Goal: Download file/media

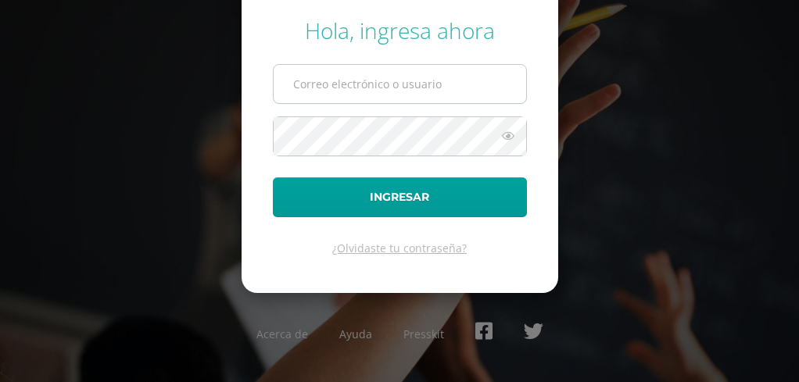
type input "[EMAIL_ADDRESS][DOMAIN_NAME]"
click at [413, 81] on input "[EMAIL_ADDRESS][DOMAIN_NAME]" at bounding box center [400, 84] width 253 height 38
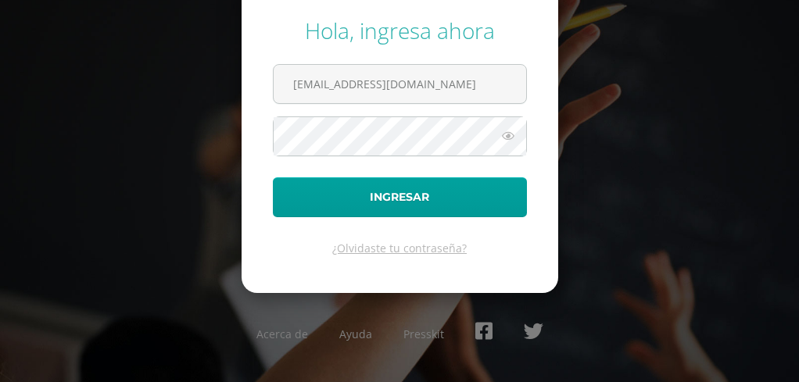
click at [253, 181] on form "Hola, ingresa ahora [EMAIL_ADDRESS][DOMAIN_NAME] Ingresar ¿Olvidaste tu contras…" at bounding box center [400, 135] width 317 height 314
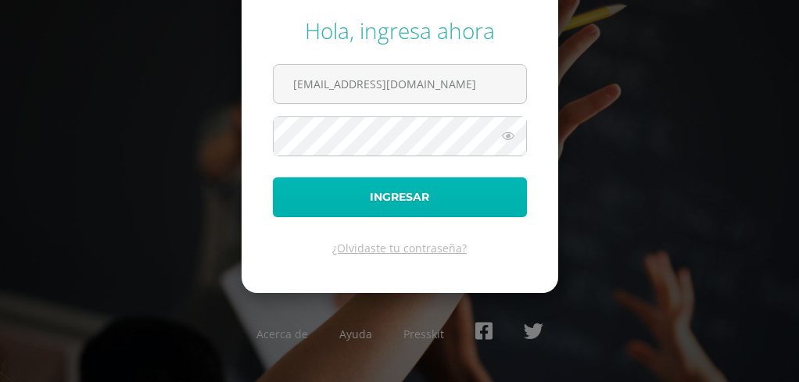
click at [344, 212] on button "Ingresar" at bounding box center [400, 197] width 254 height 40
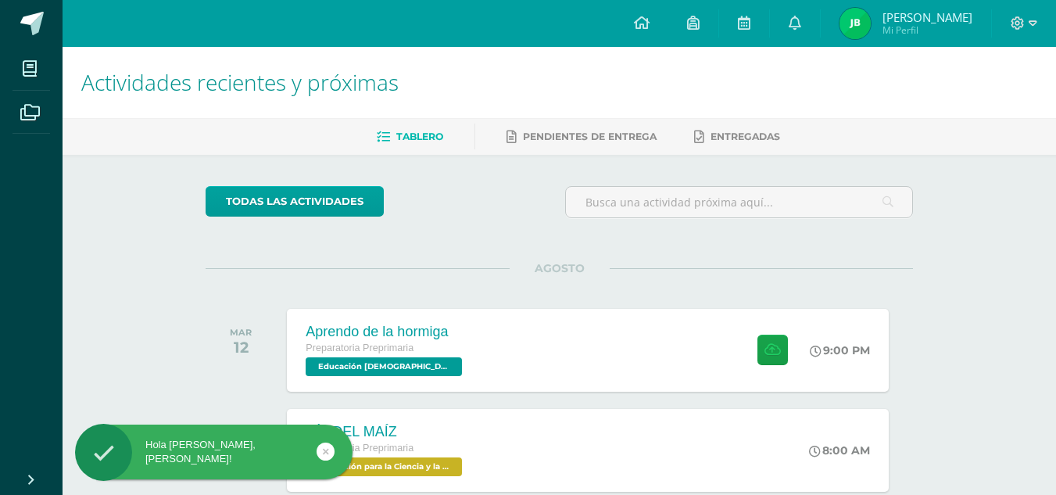
scroll to position [156, 0]
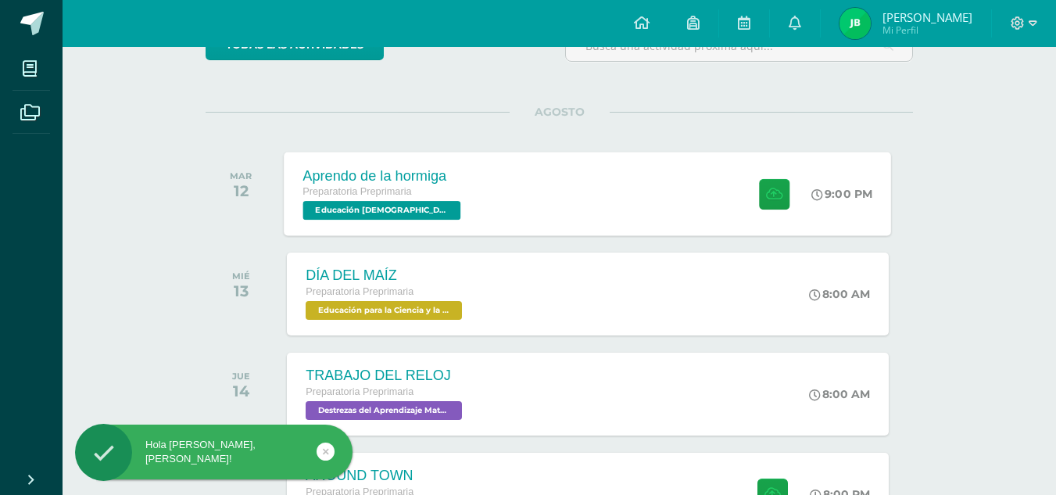
click at [531, 212] on div "Aprendo de la hormiga Preparatoria Preprimaria Educación Cristiana 'A' 9:00 PM …" at bounding box center [589, 194] width 608 height 84
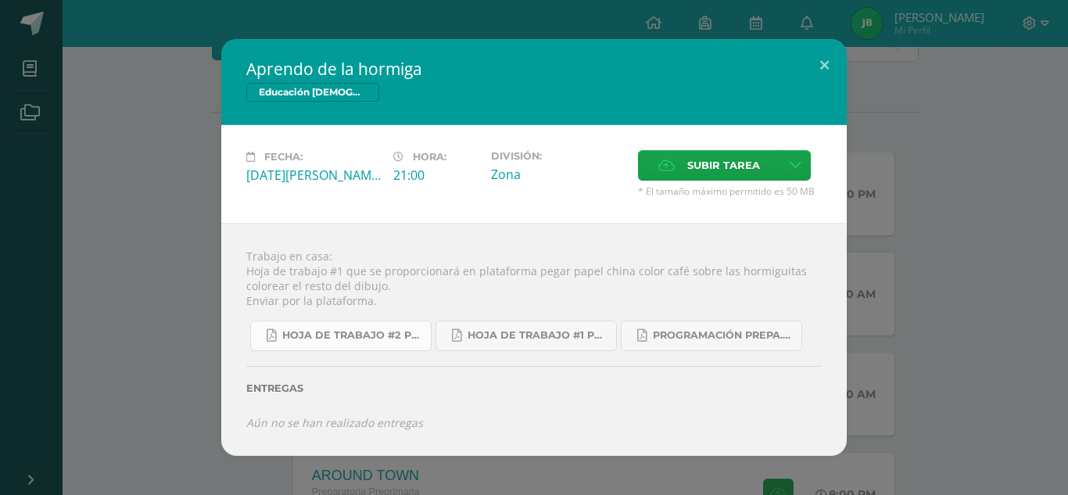
click at [382, 335] on span "Hoja de trabajo #2 prepa A-B 4ta. Unidad 2025.pdf" at bounding box center [352, 335] width 141 height 13
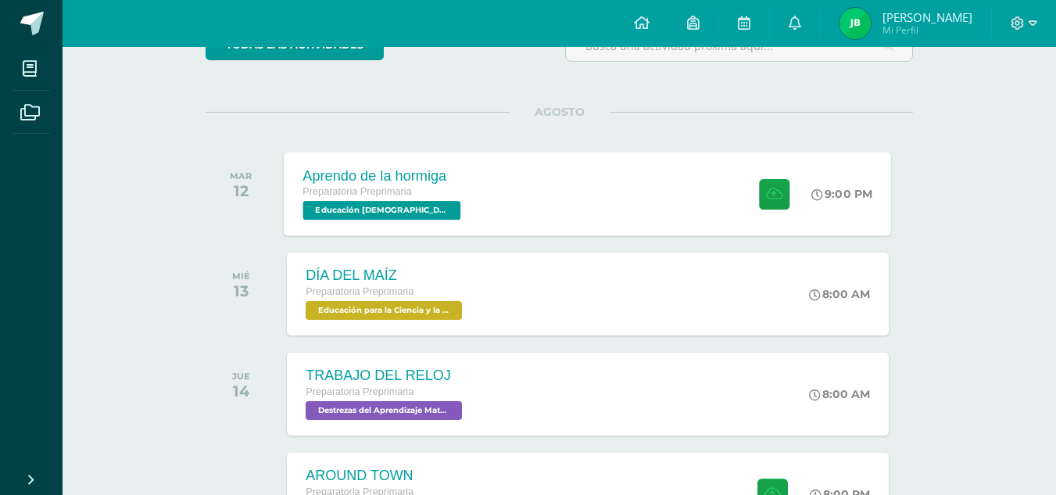
click at [503, 206] on div "Aprendo de la hormiga Preparatoria Preprimaria Educación Cristiana 'A' 9:00 PM …" at bounding box center [589, 194] width 608 height 84
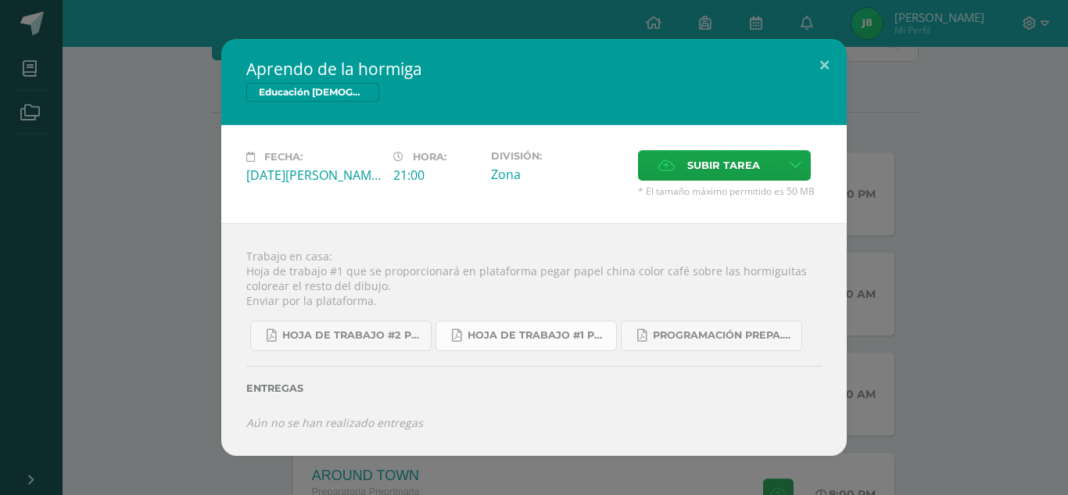
click at [572, 339] on span "Hoja de trabajo #1 prepa 4ta. Unidad 2025.pdf" at bounding box center [538, 335] width 141 height 13
click at [821, 73] on button at bounding box center [824, 65] width 45 height 53
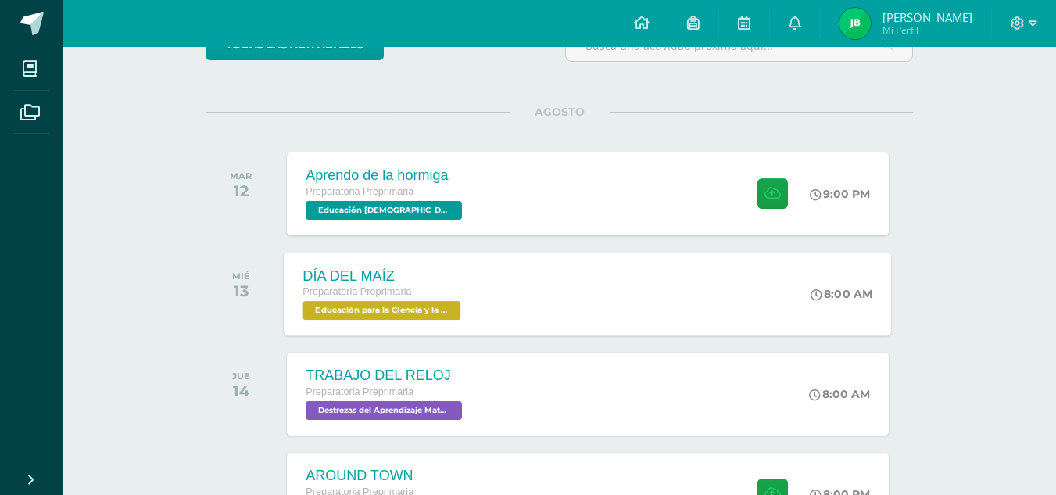
click at [524, 280] on div "DÍA DEL MAÍZ Preparatoria Preprimaria Educación para la Ciencia y la Ciudadanía…" at bounding box center [589, 294] width 608 height 84
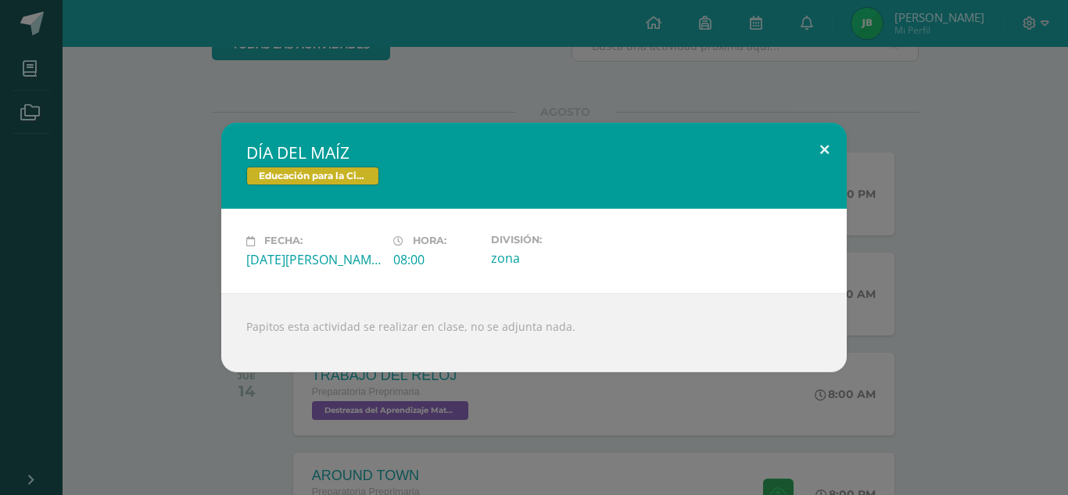
click at [830, 152] on button at bounding box center [824, 149] width 45 height 53
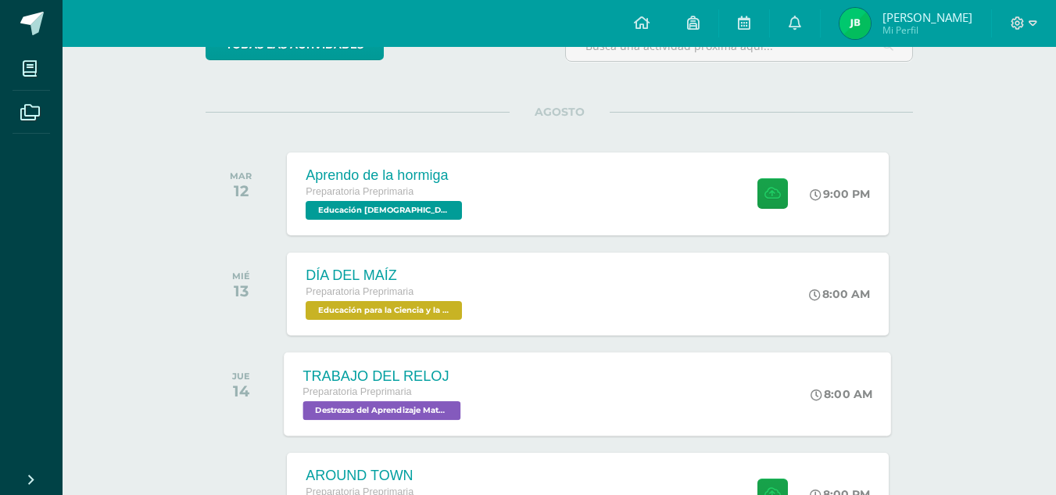
click at [603, 384] on div "TRABAJO DEL RELOJ Preparatoria Preprimaria Destrezas del Aprendizaje Matemático…" at bounding box center [589, 394] width 608 height 84
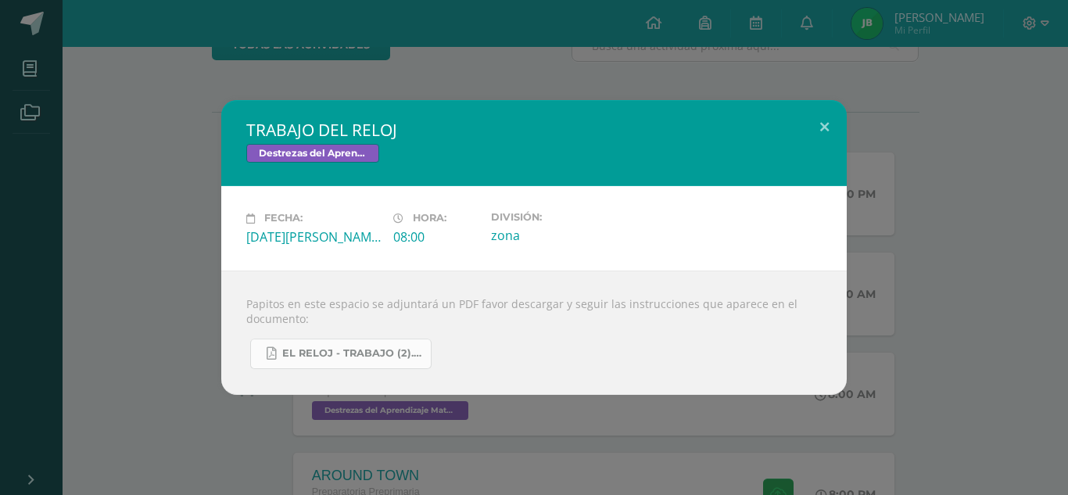
click at [382, 354] on span "EL RELOJ - TRABAJO (2).pdf" at bounding box center [352, 353] width 141 height 13
click at [832, 129] on button at bounding box center [824, 126] width 45 height 53
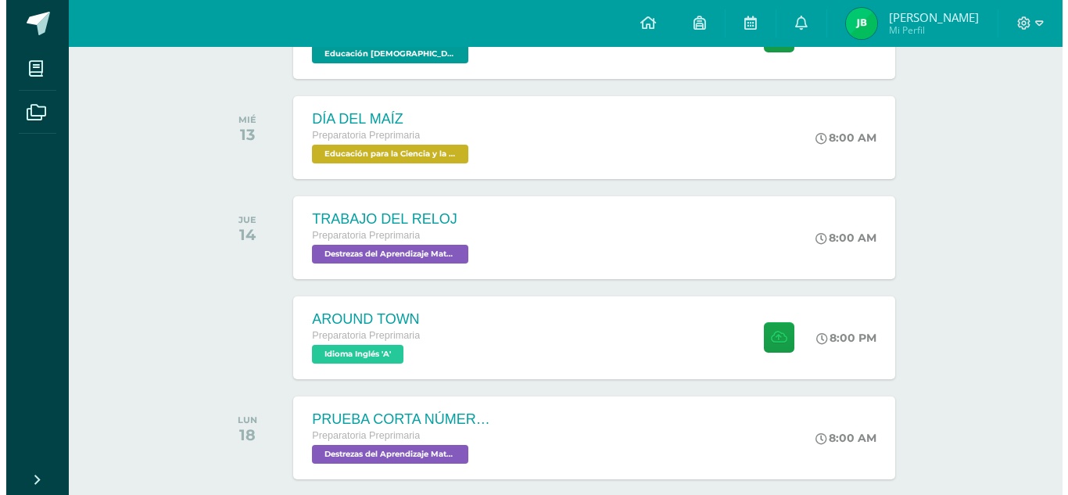
scroll to position [391, 0]
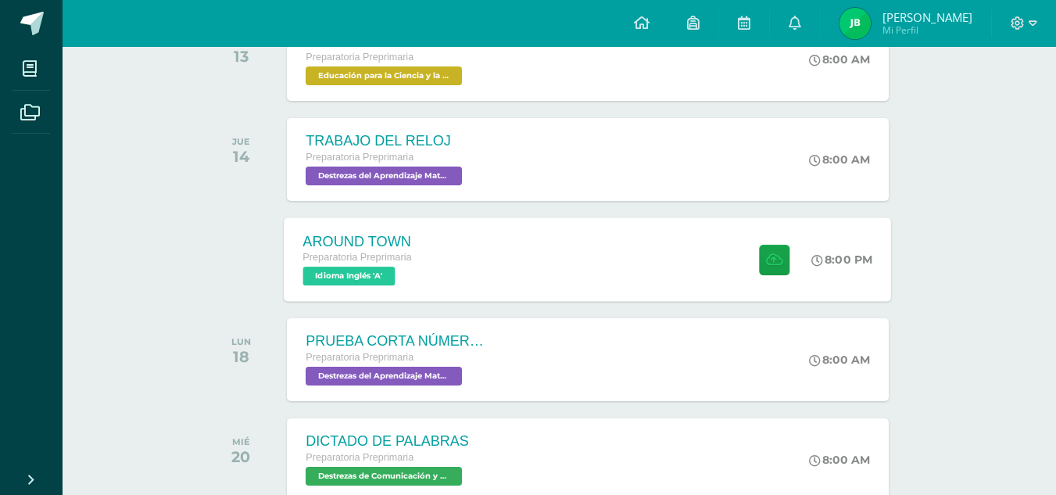
click at [490, 250] on div "AROUND TOWN Preparatoria Preprimaria Idioma Inglés 'A' 8:00 PM AROUND TOWN Idio…" at bounding box center [589, 259] width 608 height 84
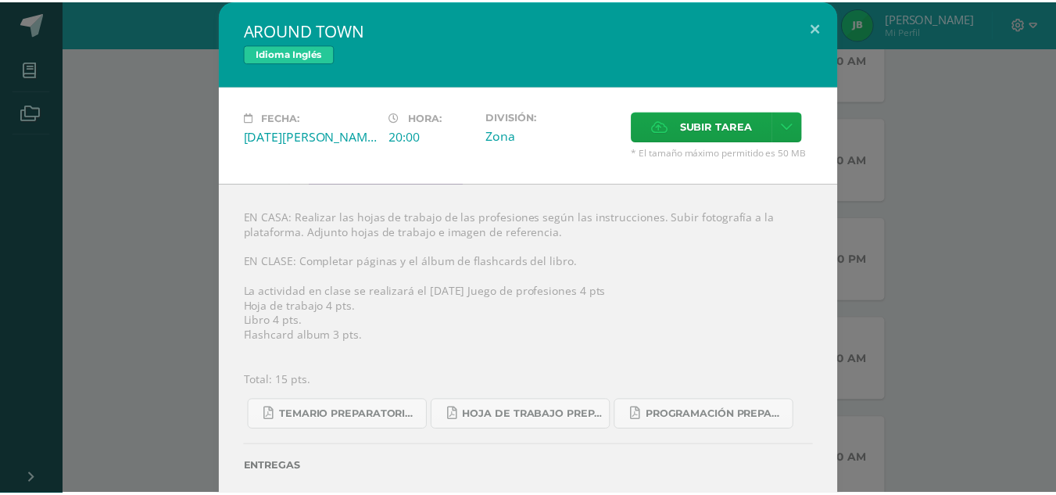
scroll to position [41, 0]
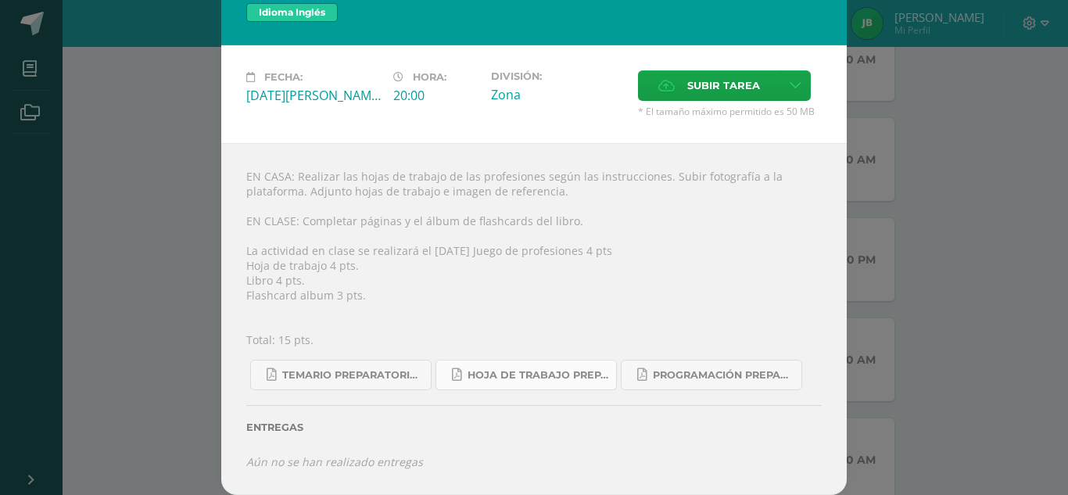
click at [547, 364] on link "Hoja de trabajo PREPARATORIA1.pdf" at bounding box center [525, 375] width 181 height 30
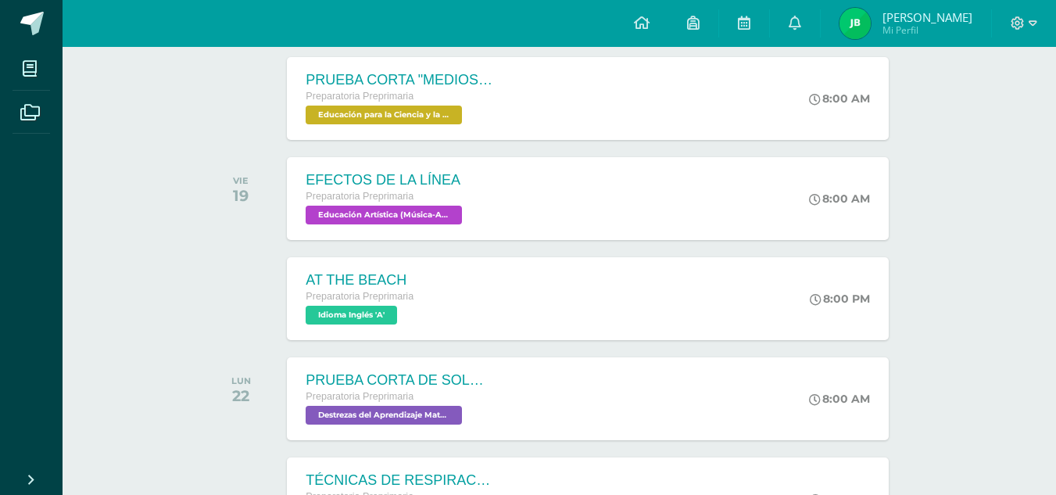
scroll to position [2539, 0]
